Goal: Information Seeking & Learning: Find contact information

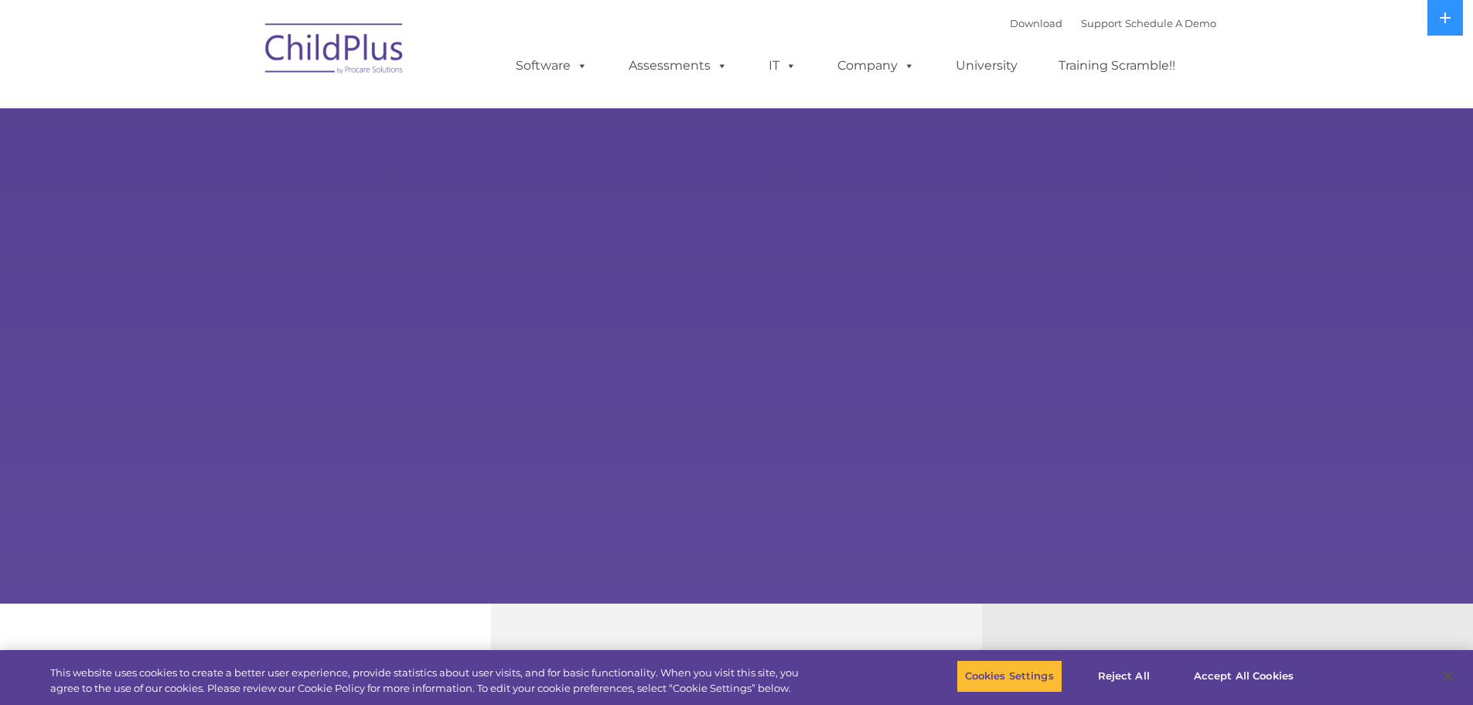
select select "MEDIUM"
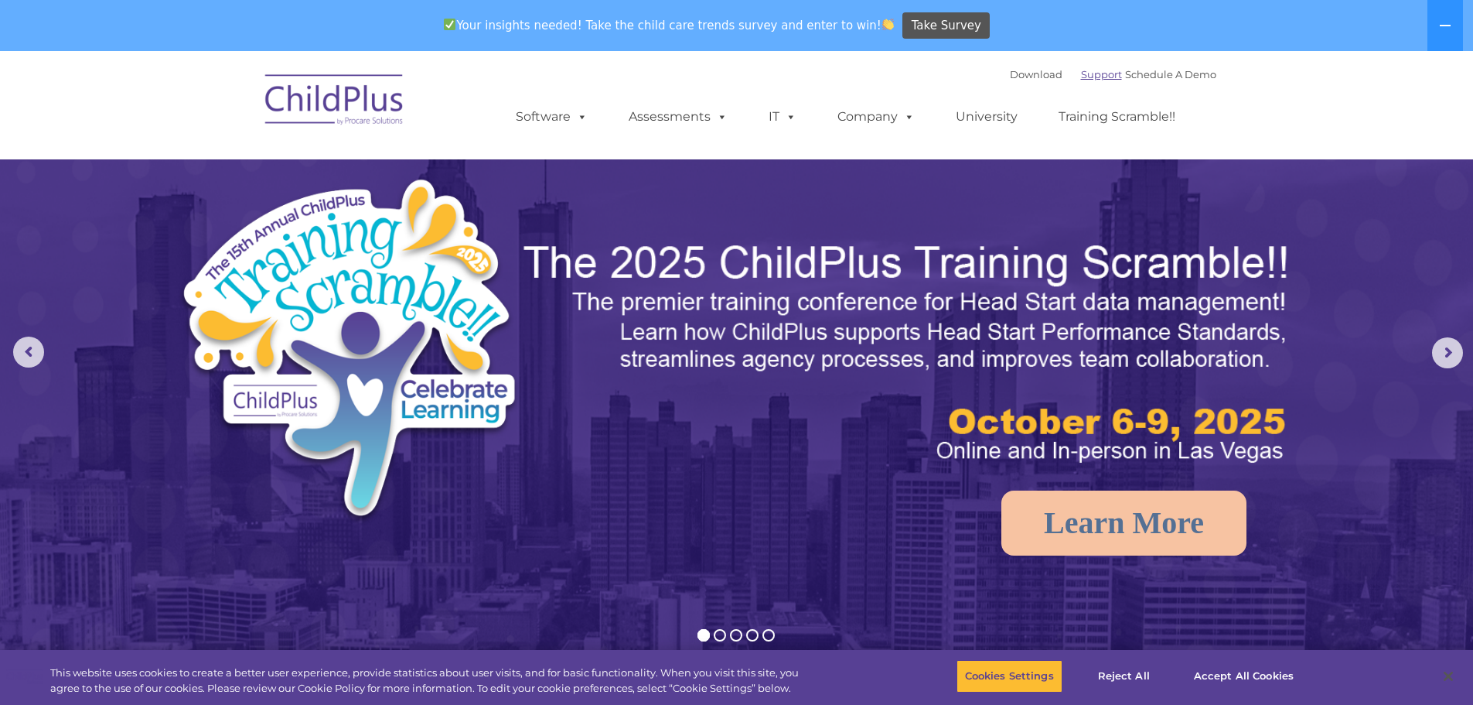
click at [1090, 80] on div "Download Support | Schedule A Demo " at bounding box center [1113, 74] width 206 height 23
click at [1090, 79] on link "Support" at bounding box center [1101, 74] width 41 height 12
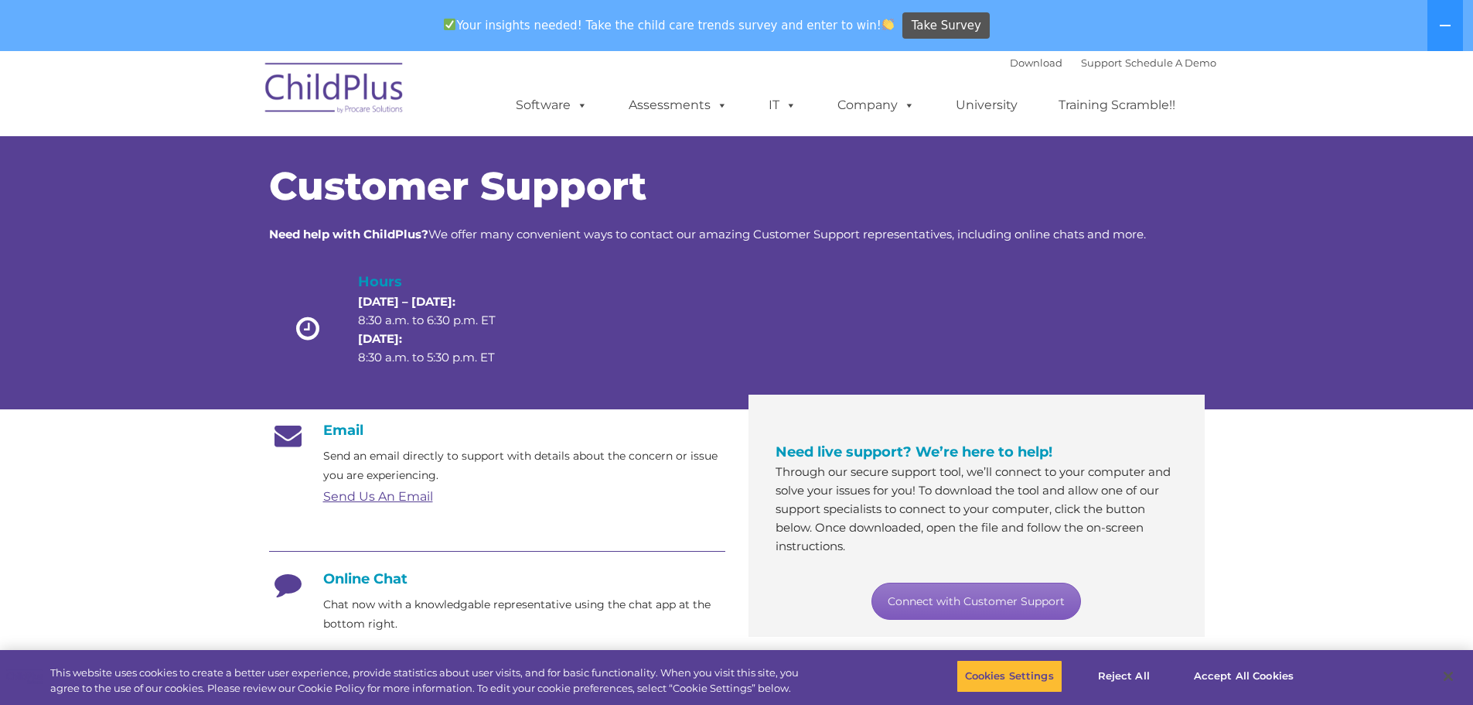
click at [993, 602] on link "Connect with Customer Support" at bounding box center [977, 600] width 210 height 37
